Goal: Transaction & Acquisition: Book appointment/travel/reservation

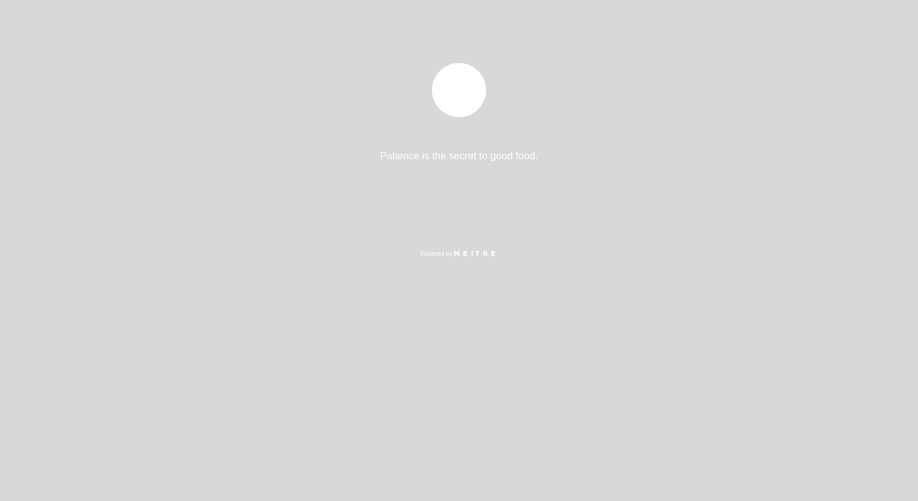
select select "es"
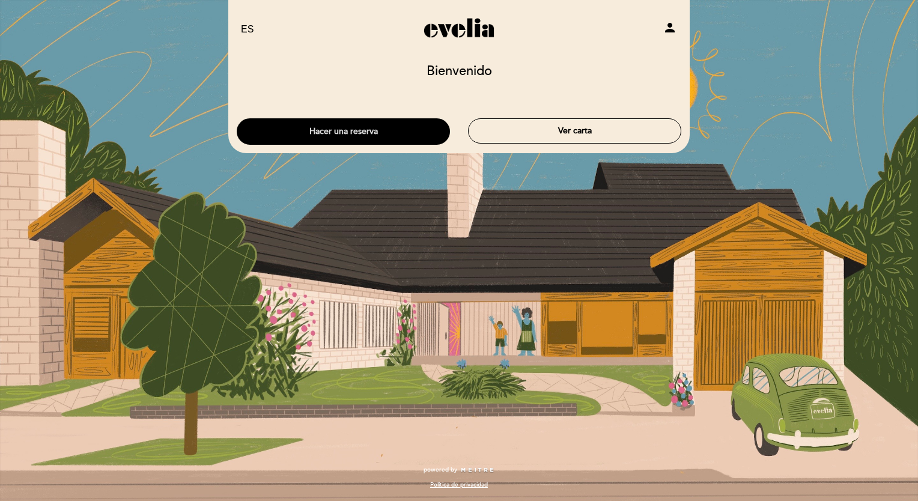
click at [390, 121] on button "Hacer una reserva" at bounding box center [343, 131] width 213 height 26
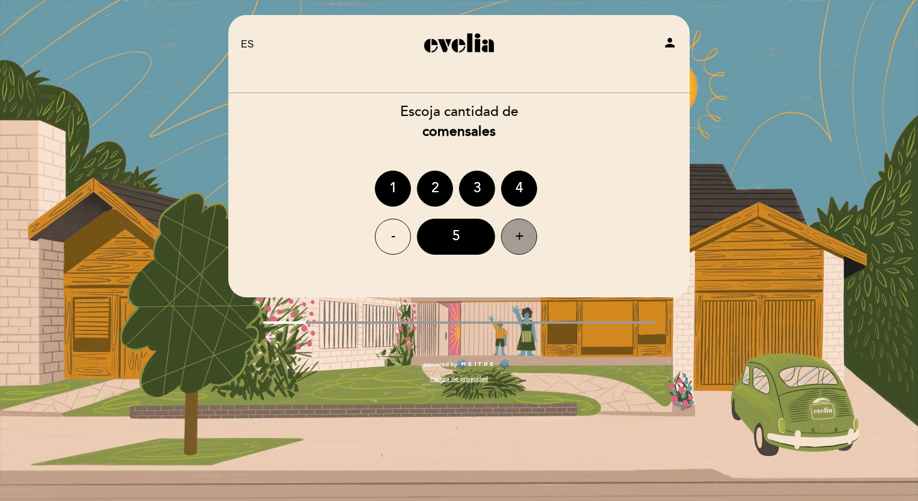
click at [514, 248] on div "+" at bounding box center [519, 237] width 36 height 36
click at [478, 243] on div "7" at bounding box center [456, 237] width 78 height 36
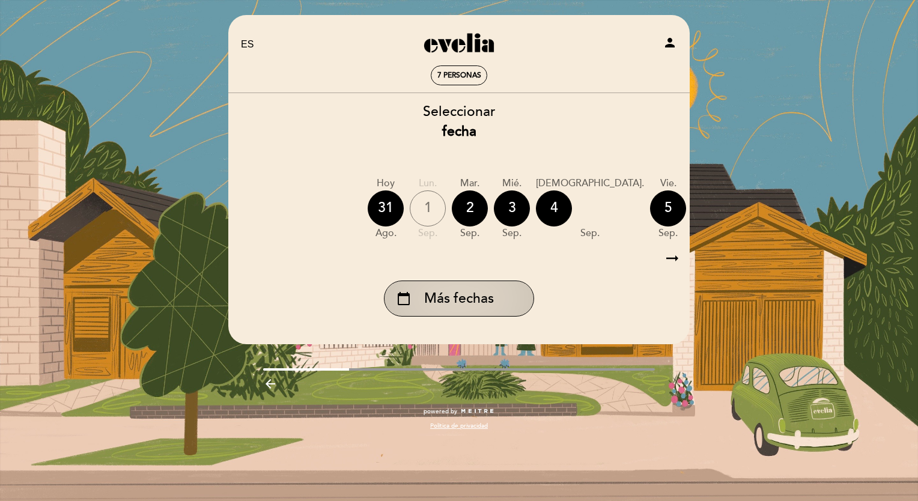
click at [491, 287] on div "calendar_today Más fechas" at bounding box center [459, 298] width 150 height 36
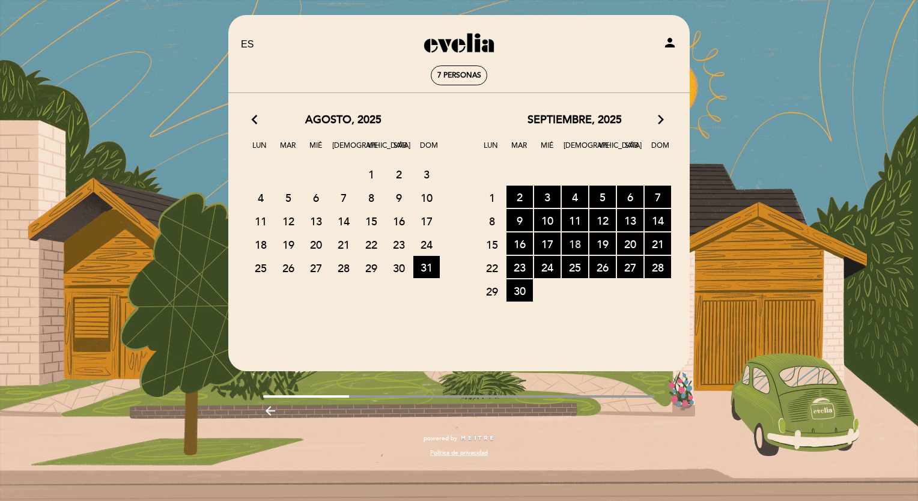
click at [579, 245] on span "18 RESERVAS DISPONIBLES" at bounding box center [575, 243] width 26 height 22
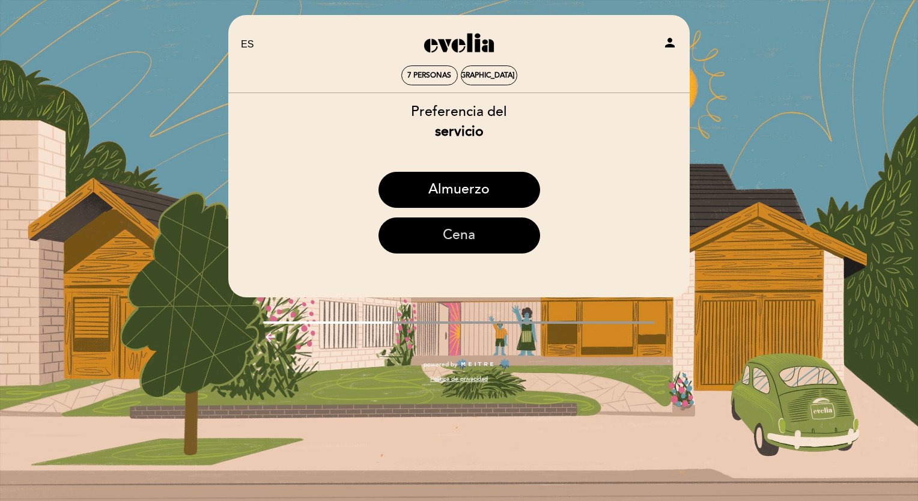
click at [473, 243] on button "Cena" at bounding box center [459, 235] width 162 height 36
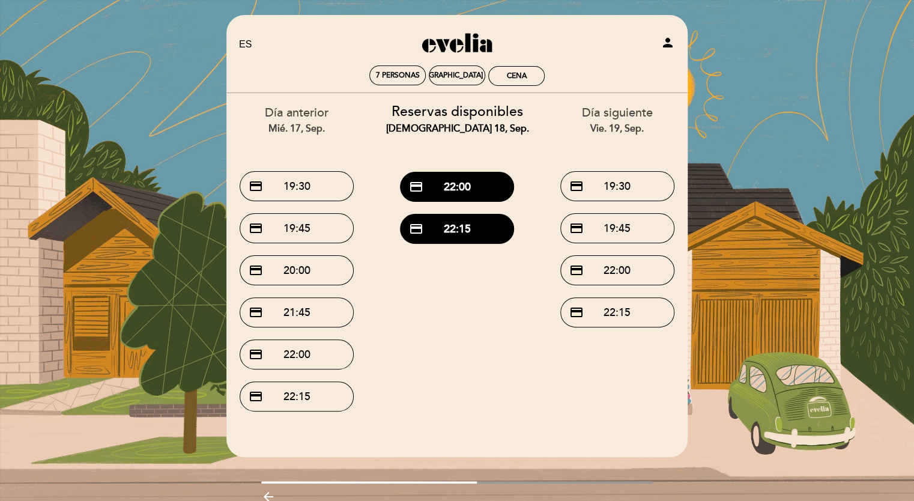
click at [303, 121] on div "Día anterior mié. 17, sep." at bounding box center [297, 120] width 142 height 31
click at [471, 126] on div "[DEMOGRAPHIC_DATA] 18, sep." at bounding box center [457, 129] width 142 height 14
click at [455, 73] on div "[DEMOGRAPHIC_DATA] 18, sep." at bounding box center [457, 75] width 105 height 9
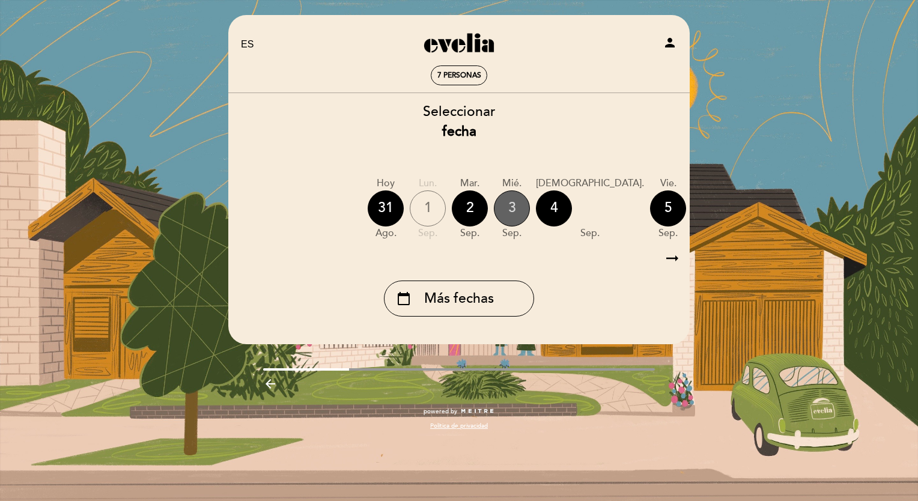
click at [507, 215] on div "3" at bounding box center [512, 208] width 36 height 36
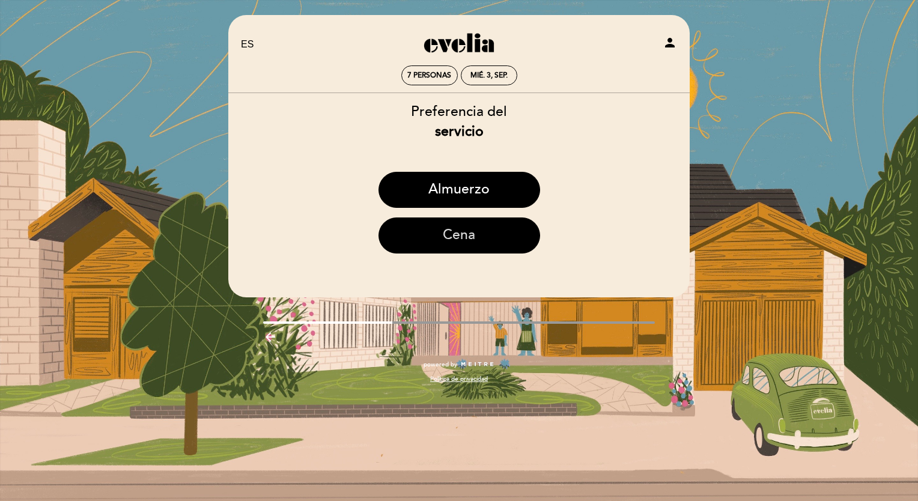
click at [471, 239] on button "Cena" at bounding box center [459, 235] width 162 height 36
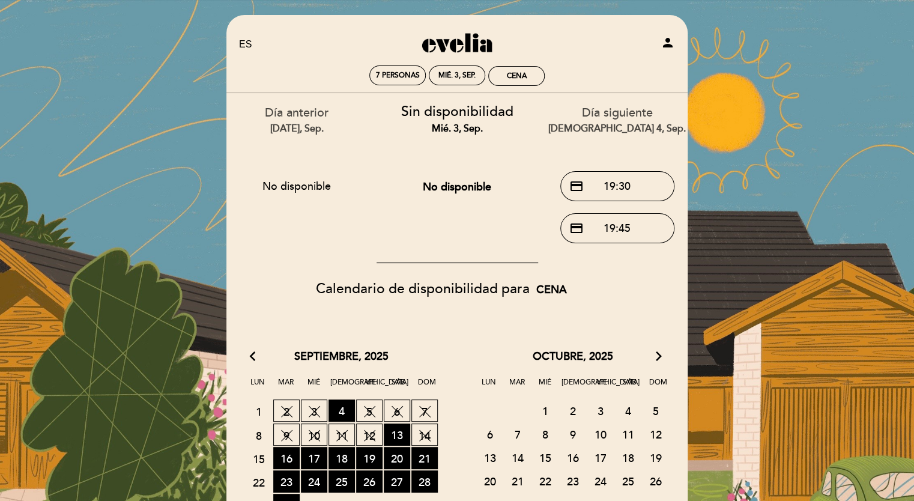
scroll to position [120, 0]
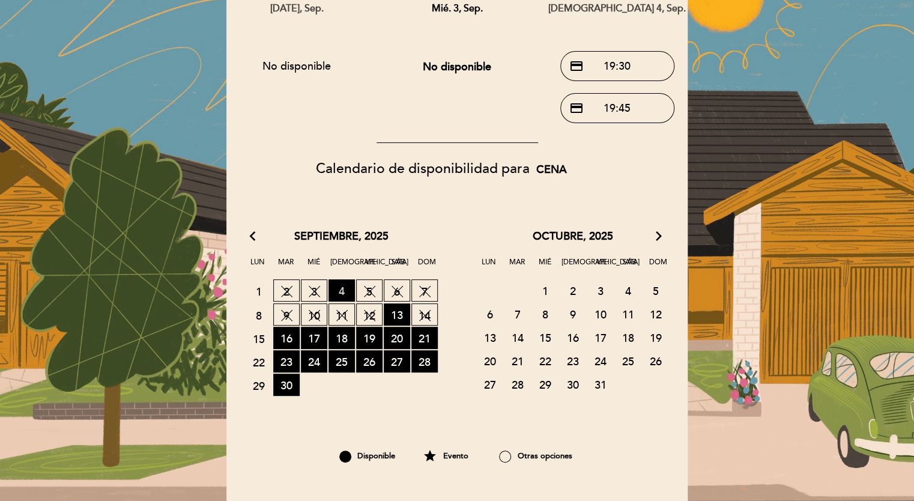
click at [347, 291] on span "4 RESERVAS DISPONIBLES" at bounding box center [342, 290] width 26 height 22
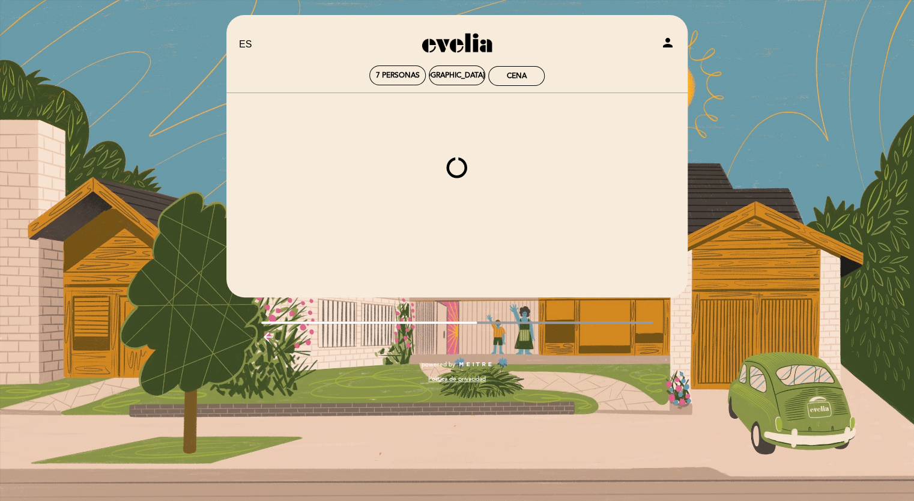
scroll to position [0, 0]
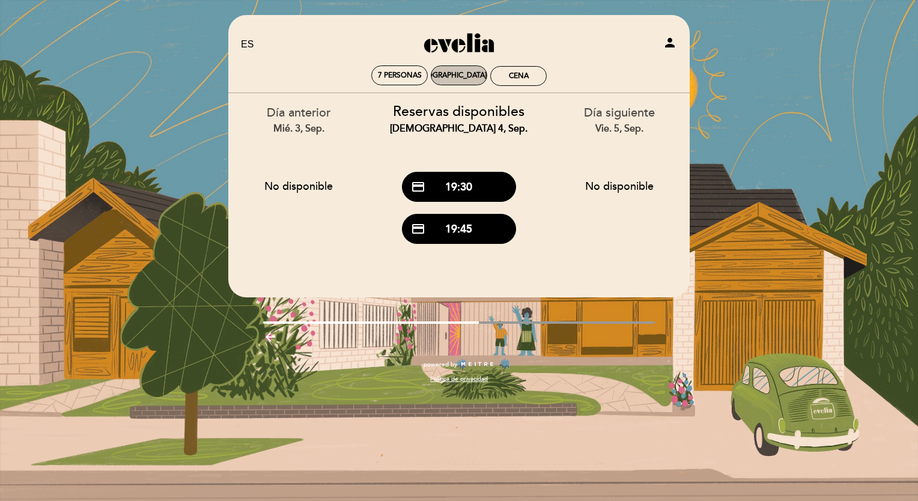
click at [449, 74] on div "[DEMOGRAPHIC_DATA] 4, sep." at bounding box center [458, 75] width 101 height 9
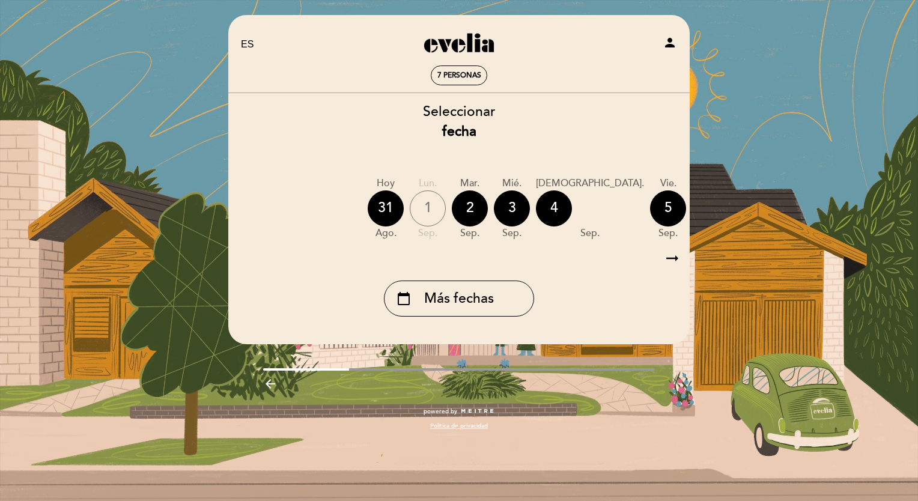
click at [571, 216] on div "[DEMOGRAPHIC_DATA]. [DATE]" at bounding box center [590, 209] width 108 height 64
click at [577, 208] on div "Hoy 31 ago. lun. [DATE] [DATE] sep. mié. [DATE] jue. [DATE] vie. [DATE] sáb. [D…" at bounding box center [459, 209] width 462 height 76
click at [650, 210] on div "5" at bounding box center [668, 208] width 36 height 36
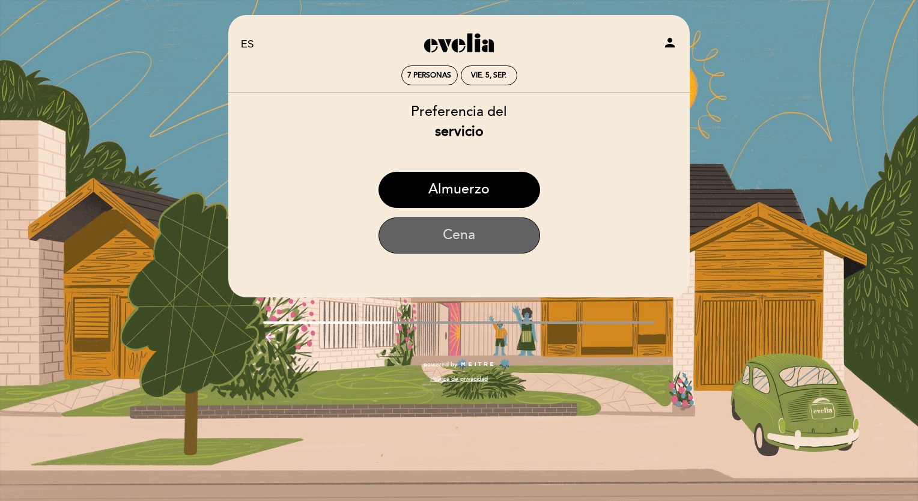
click at [462, 244] on button "Cena" at bounding box center [459, 235] width 162 height 36
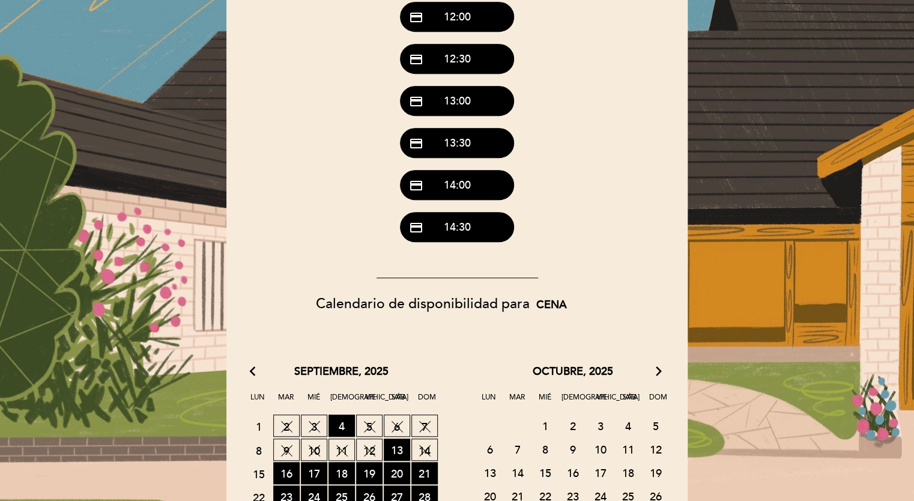
scroll to position [420, 0]
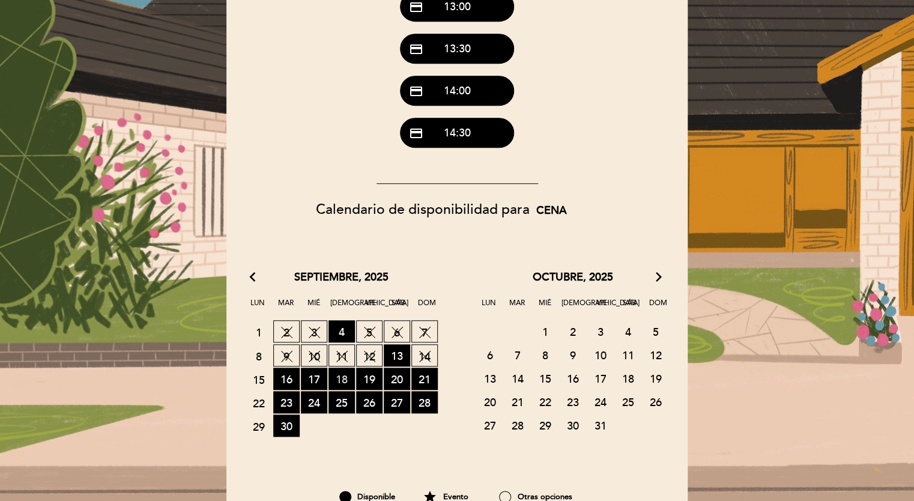
click at [342, 381] on span "18 RESERVAS DISPONIBLES" at bounding box center [342, 379] width 26 height 22
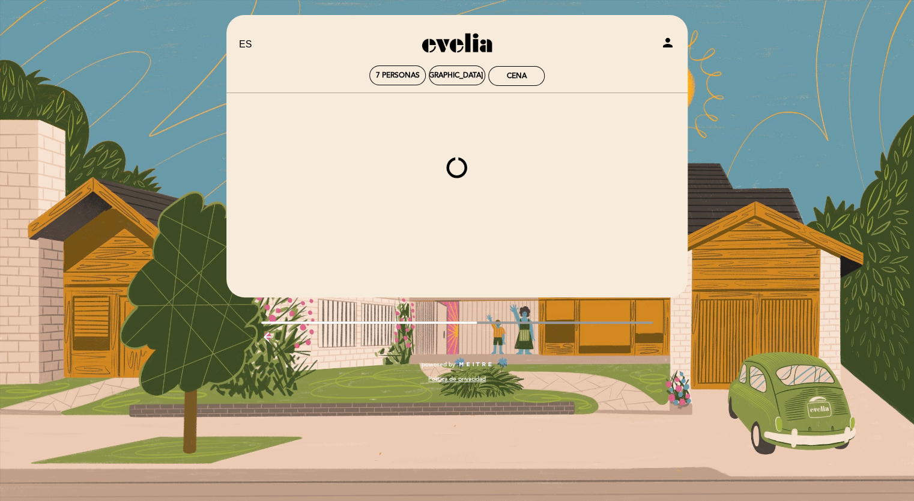
scroll to position [0, 0]
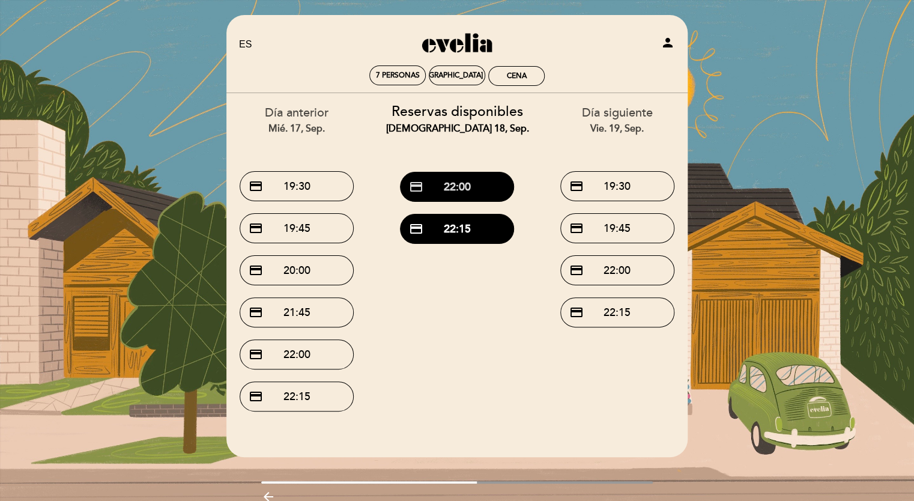
click at [468, 189] on button "credit_card 22:00" at bounding box center [457, 187] width 114 height 30
